Goal: Information Seeking & Learning: Learn about a topic

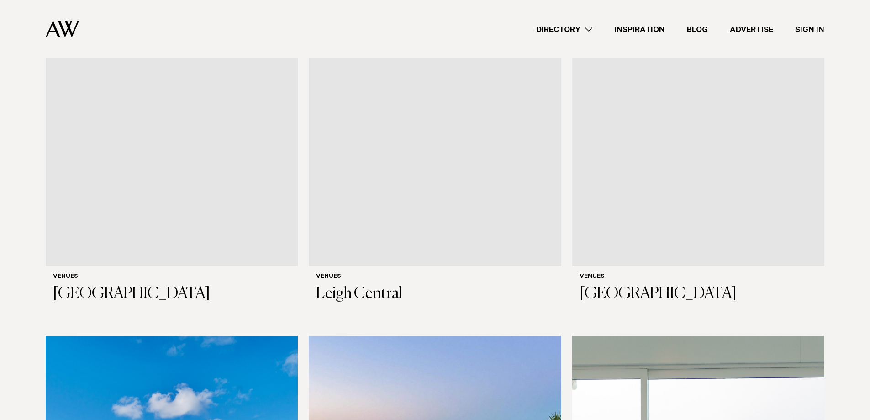
scroll to position [3789, 0]
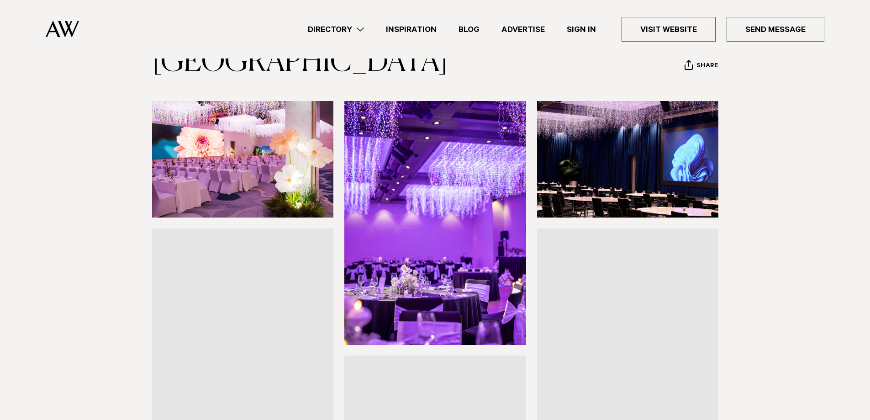
scroll to position [46, 0]
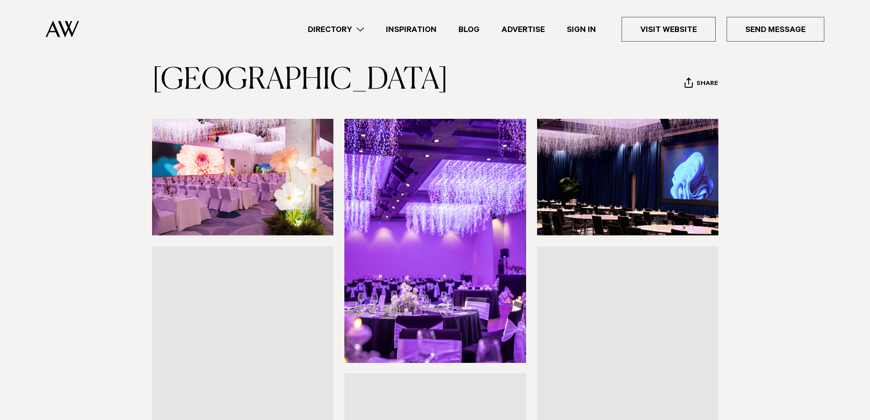
click at [295, 227] on img at bounding box center [243, 177] width 182 height 116
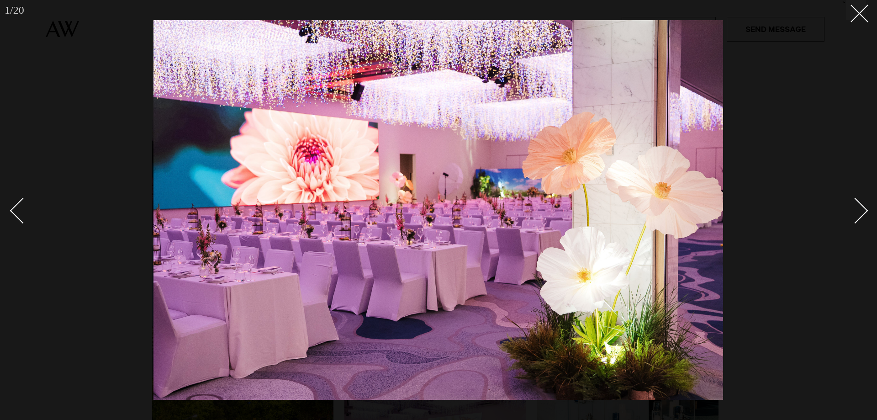
click at [863, 203] on link at bounding box center [850, 210] width 32 height 46
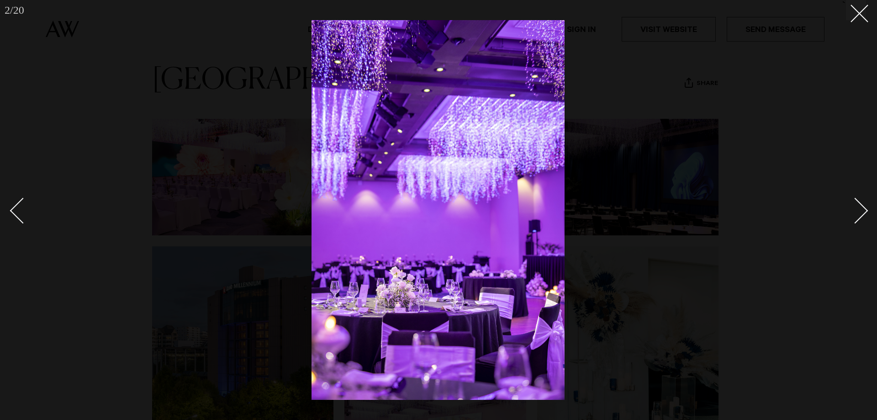
click at [862, 203] on link at bounding box center [850, 210] width 32 height 46
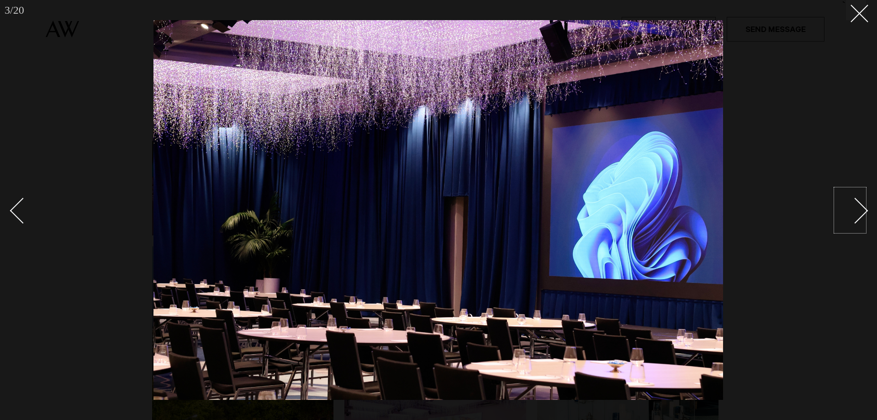
drag, startPoint x: 868, startPoint y: 192, endPoint x: 863, endPoint y: 199, distance: 8.5
click at [868, 193] on div at bounding box center [438, 210] width 877 height 420
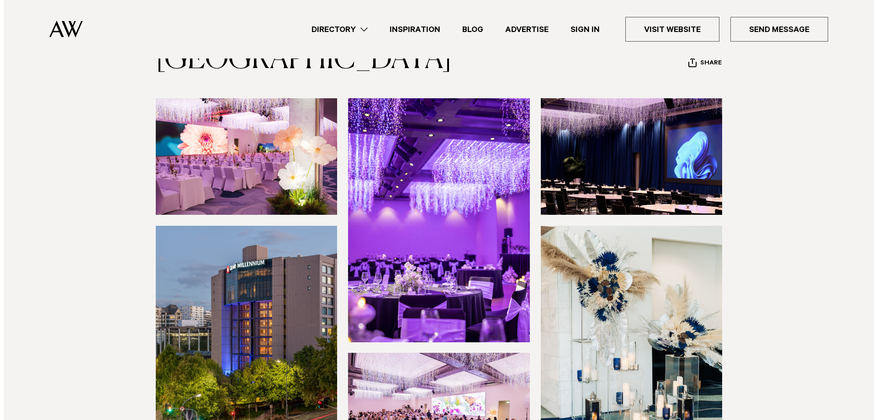
scroll to position [46, 0]
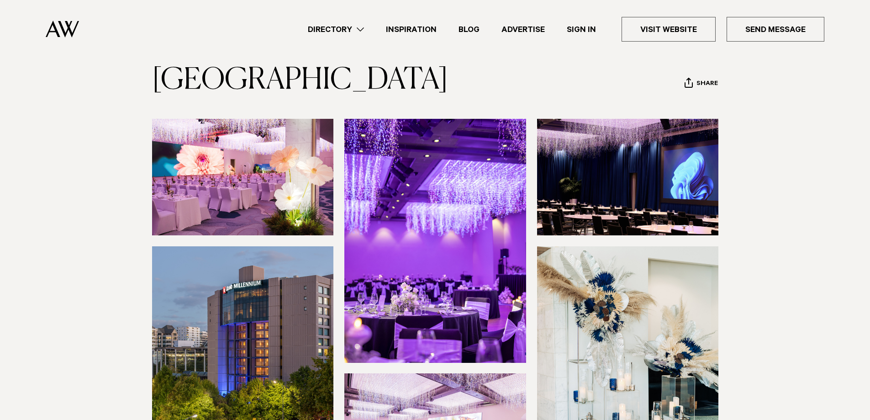
click at [639, 212] on img at bounding box center [628, 177] width 182 height 116
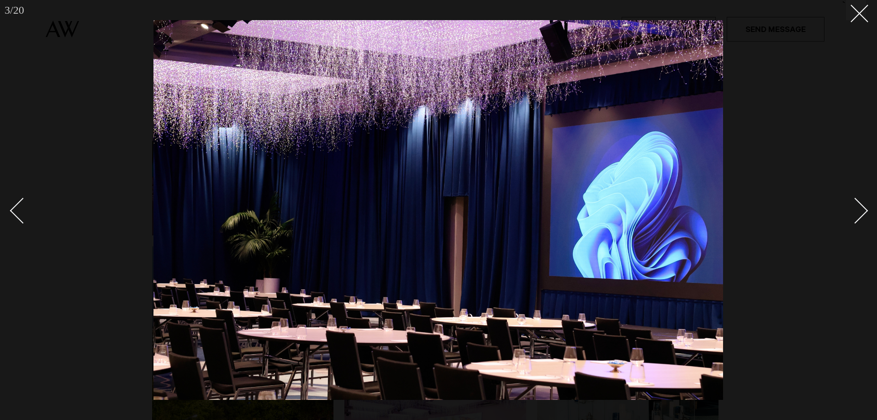
click at [864, 210] on div "Next slide" at bounding box center [855, 210] width 26 height 26
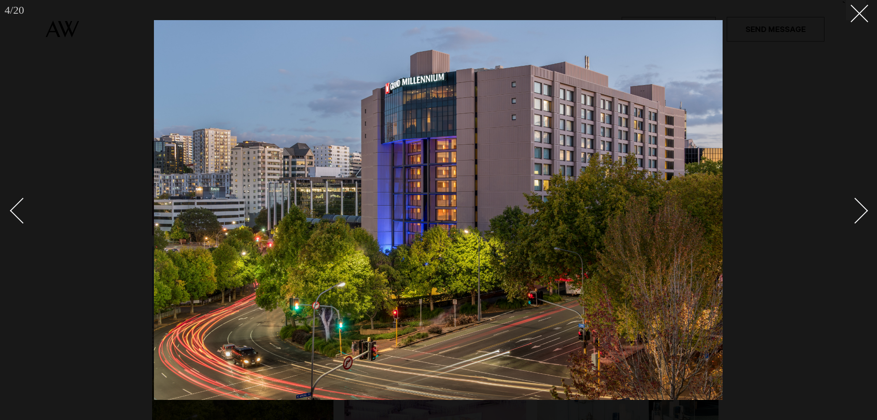
click at [856, 209] on div "Next slide" at bounding box center [855, 210] width 26 height 26
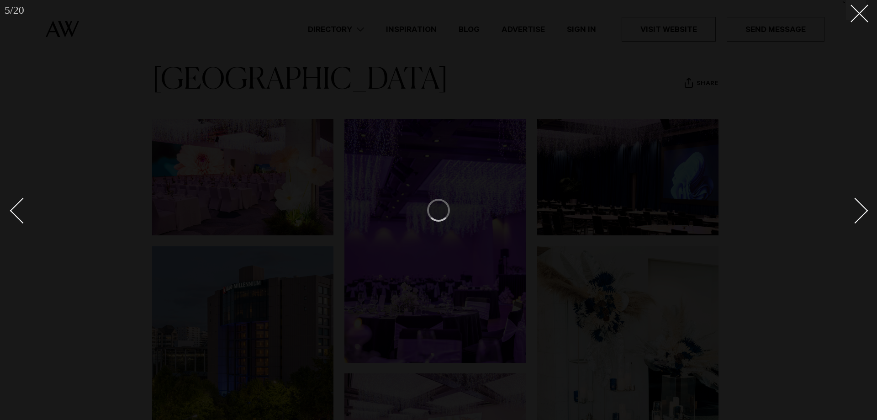
drag, startPoint x: 794, startPoint y: 143, endPoint x: 791, endPoint y: 148, distance: 6.2
click at [794, 143] on div at bounding box center [438, 210] width 877 height 420
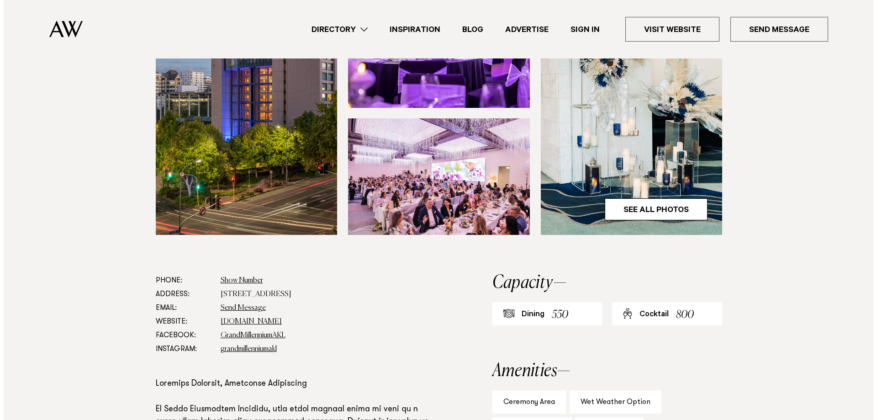
scroll to position [274, 0]
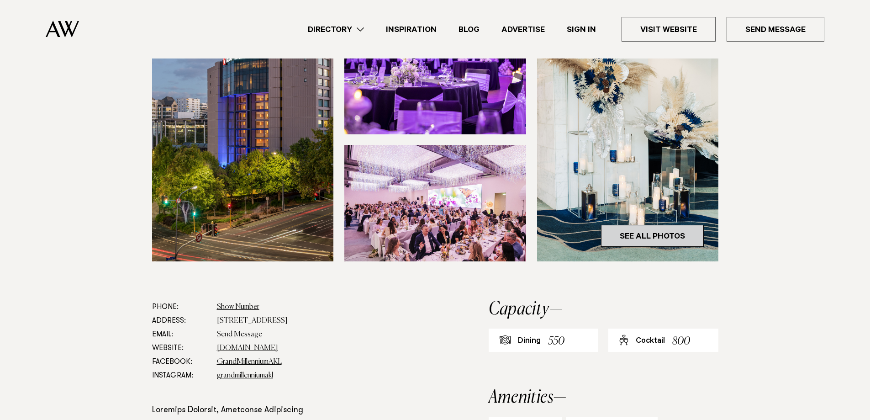
click at [672, 247] on link "See All Photos" at bounding box center [652, 236] width 103 height 22
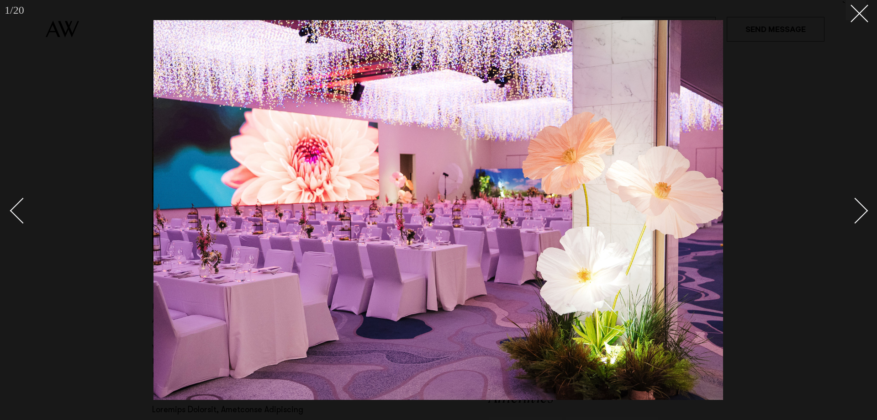
click at [851, 206] on div "Next slide" at bounding box center [855, 210] width 26 height 26
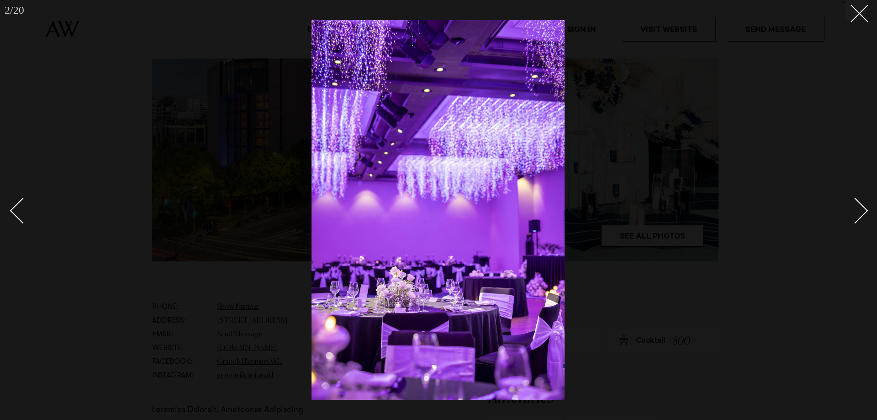
click at [851, 206] on div "Next slide" at bounding box center [855, 210] width 26 height 26
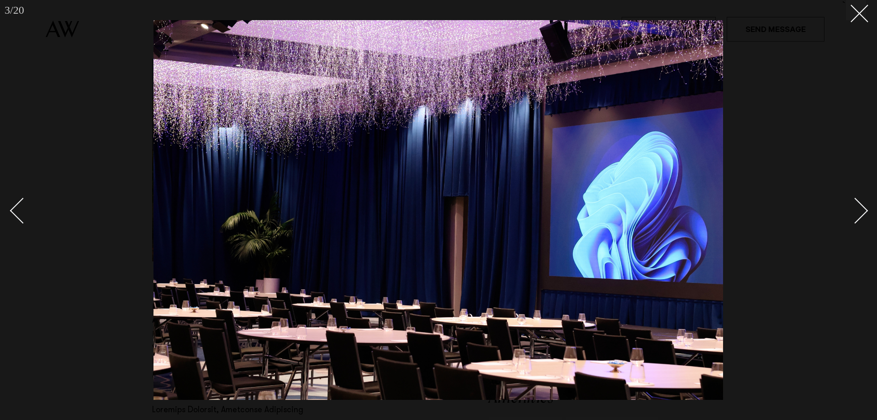
click at [851, 206] on div "Next slide" at bounding box center [855, 210] width 26 height 26
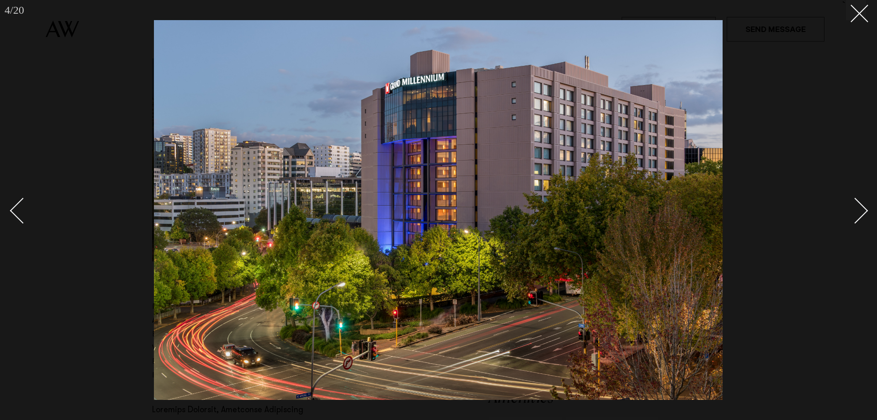
click at [851, 206] on div "Next slide" at bounding box center [855, 210] width 26 height 26
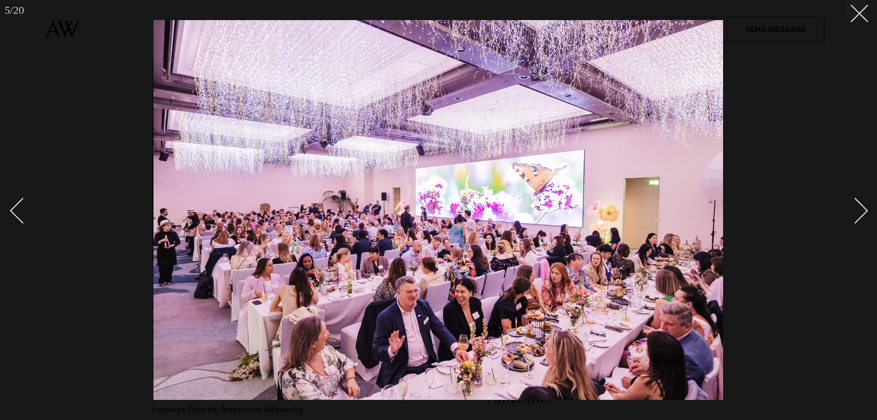
click at [858, 203] on div "Next slide" at bounding box center [855, 210] width 26 height 26
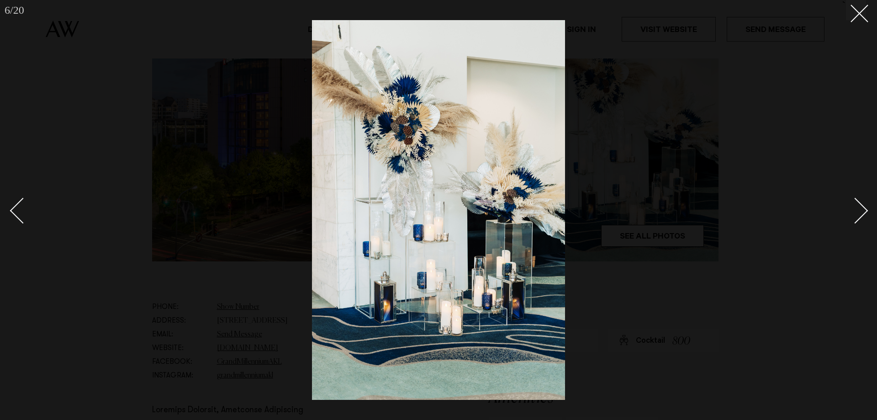
click at [858, 203] on div "Next slide" at bounding box center [855, 210] width 26 height 26
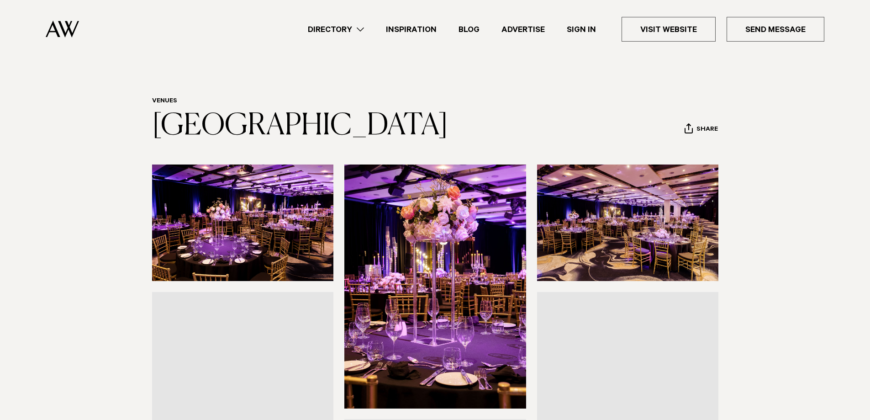
click at [326, 211] on img at bounding box center [243, 222] width 182 height 116
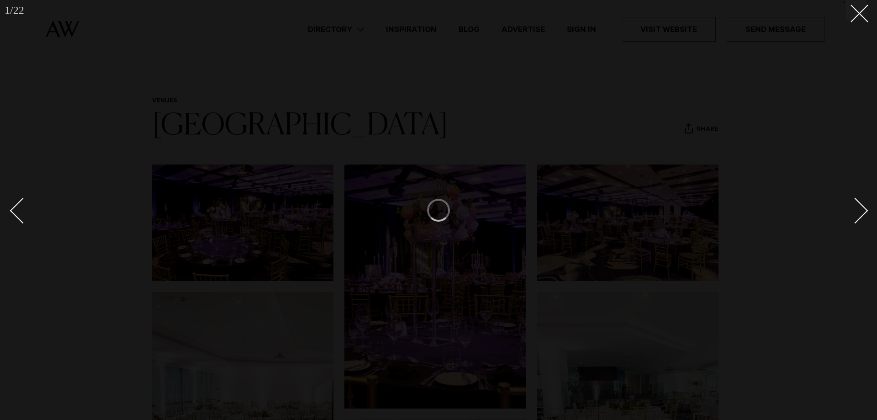
click at [869, 202] on div at bounding box center [438, 210] width 877 height 420
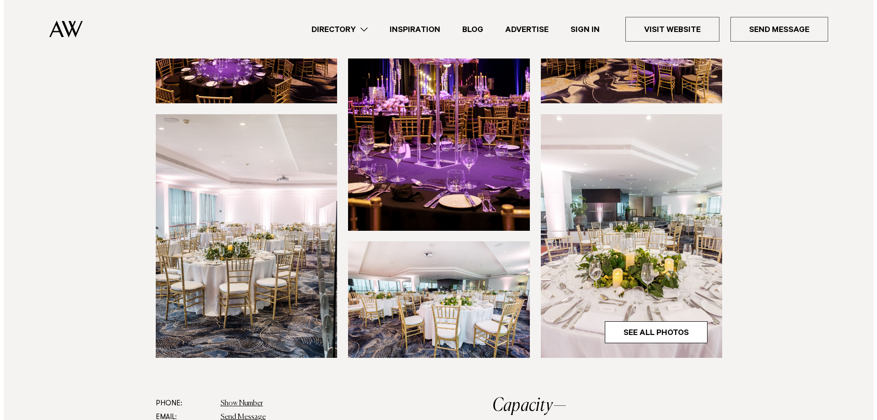
scroll to position [183, 0]
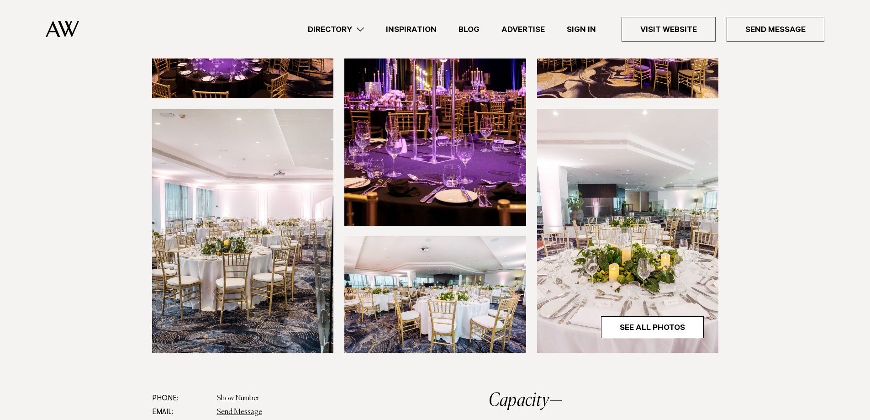
click at [463, 150] on img at bounding box center [435, 103] width 182 height 243
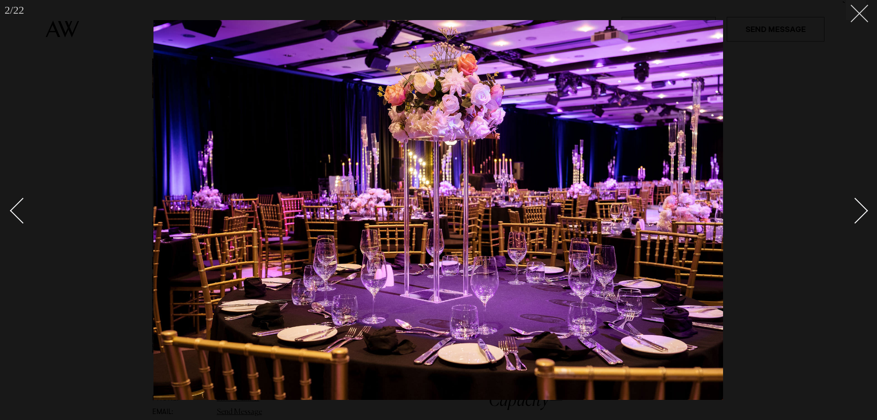
click at [856, 14] on icon at bounding box center [855, 10] width 11 height 11
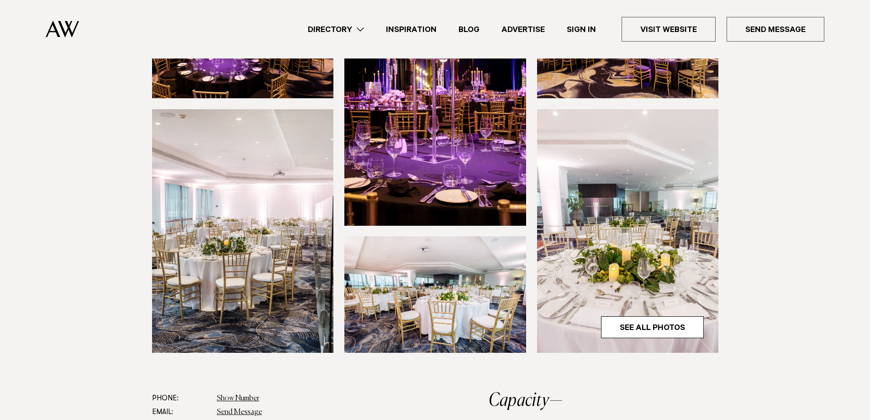
click at [478, 160] on img at bounding box center [435, 103] width 182 height 243
